Goal: Communication & Community: Share content

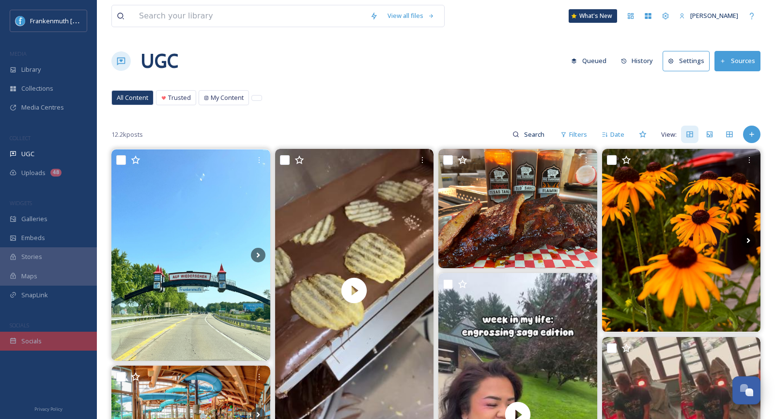
click at [33, 332] on div "Socials" at bounding box center [48, 340] width 97 height 19
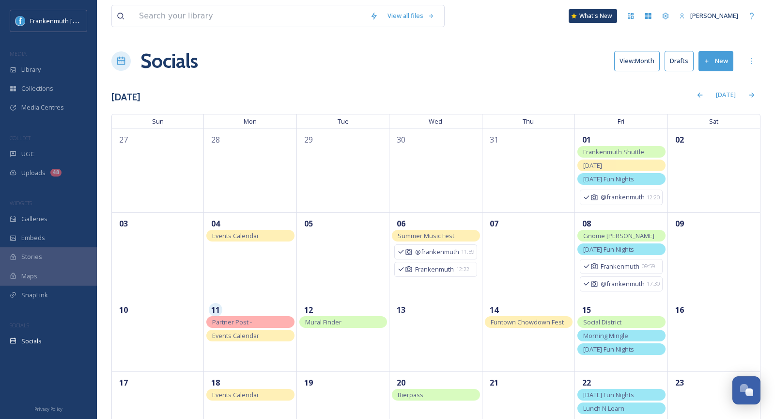
drag, startPoint x: 249, startPoint y: 335, endPoint x: 494, endPoint y: 5, distance: 410.4
click at [57, 68] on div "Library" at bounding box center [48, 69] width 97 height 19
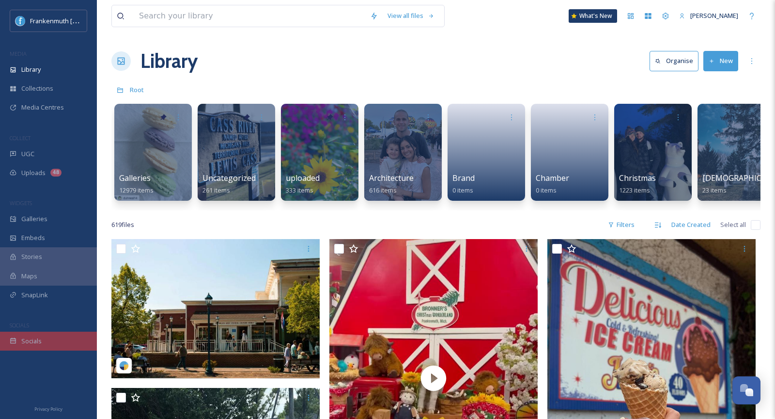
click at [47, 338] on div "Socials" at bounding box center [48, 340] width 97 height 19
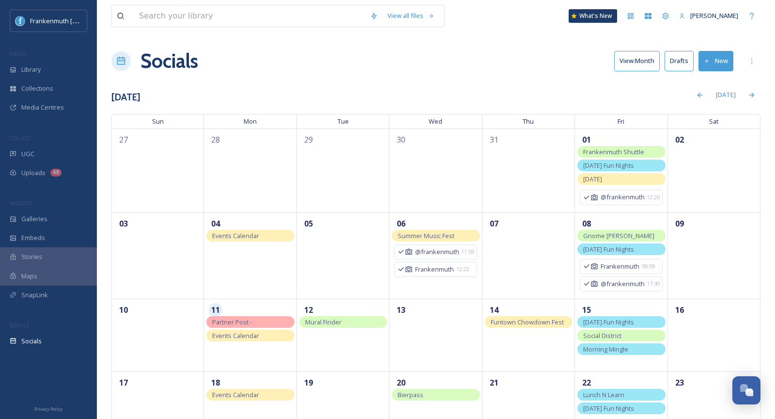
click at [443, 79] on div "View all files What's New [PERSON_NAME] Socials View: Month Drafts New [DATE] […" at bounding box center [436, 299] width 678 height 599
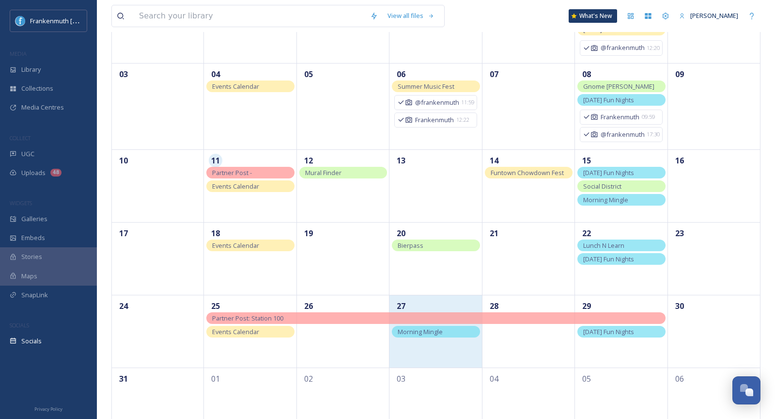
scroll to position [177, 0]
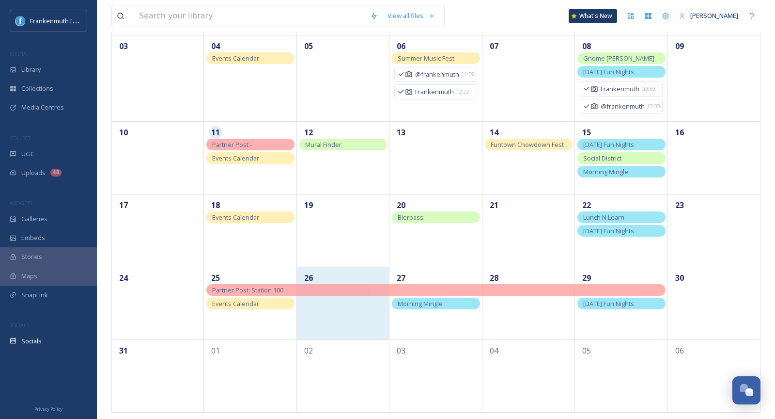
click at [334, 327] on div "26" at bounding box center [343, 302] width 93 height 73
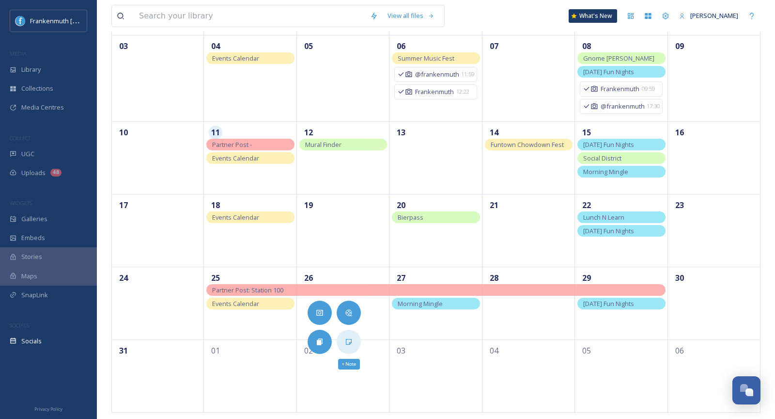
click at [348, 334] on div "+ Note" at bounding box center [349, 341] width 24 height 24
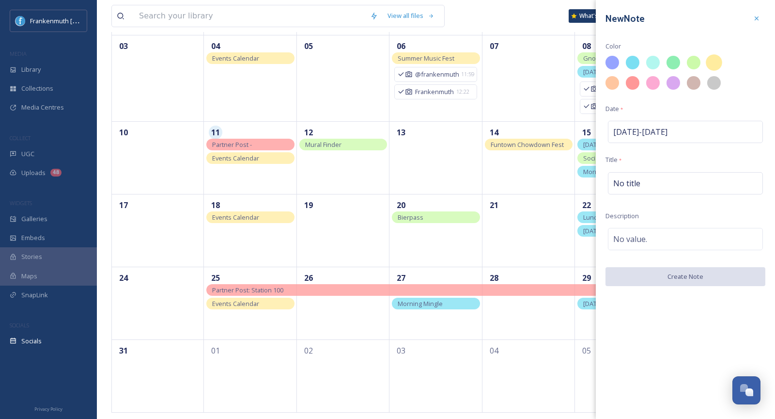
click at [723, 62] on span at bounding box center [717, 66] width 20 height 20
click at [718, 62] on div at bounding box center [714, 62] width 16 height 16
click at [643, 185] on div "No title" at bounding box center [685, 183] width 155 height 22
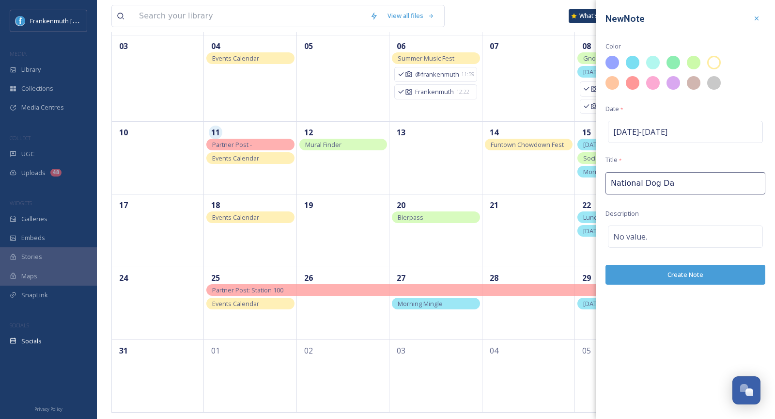
type input "National [DATE]"
click at [660, 265] on div "New Note Color Date * [DATE] - [DATE] Title * National [DATE] Description No va…" at bounding box center [685, 148] width 179 height 297
click at [664, 272] on button "Create Note" at bounding box center [686, 277] width 160 height 20
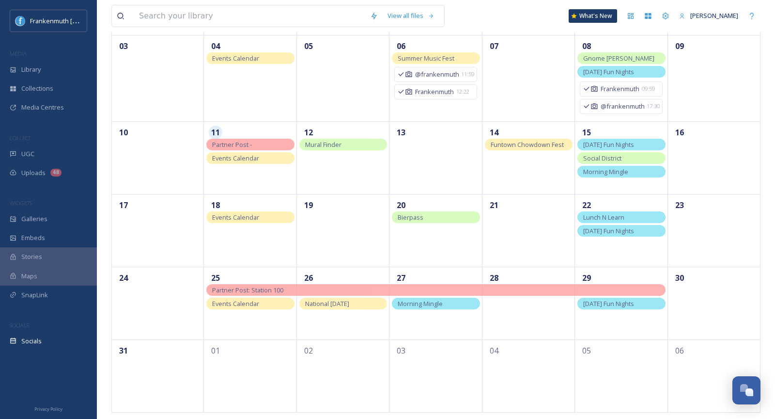
click at [256, 144] on span "Partner Post - [PERSON_NAME]'s Bench" at bounding box center [248, 150] width 73 height 20
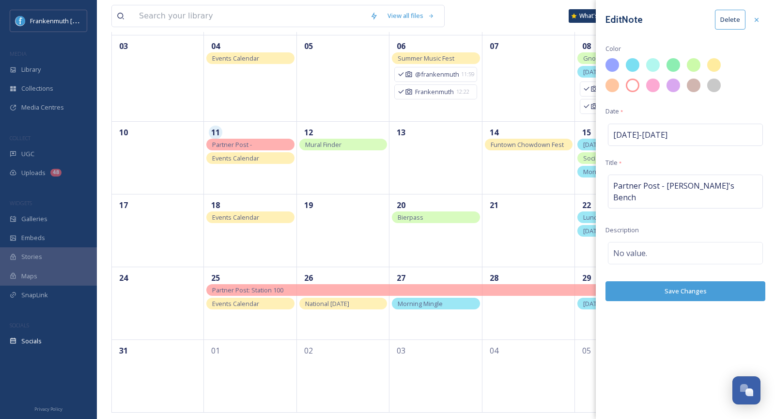
click at [735, 26] on button "Delete" at bounding box center [730, 20] width 31 height 20
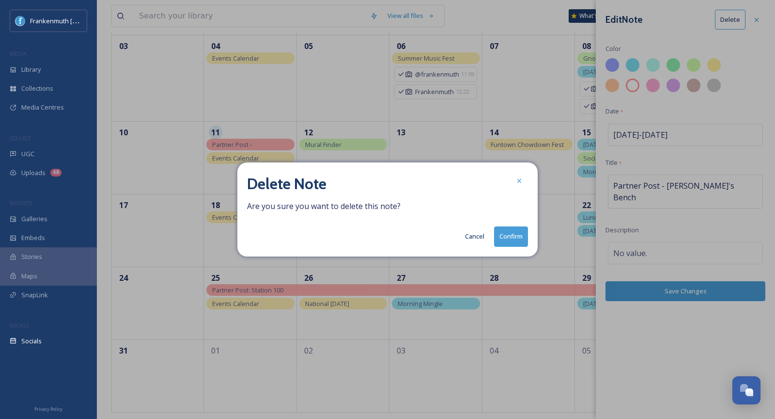
click at [516, 241] on button "Confirm" at bounding box center [511, 236] width 34 height 20
